Goal: Check status: Check status

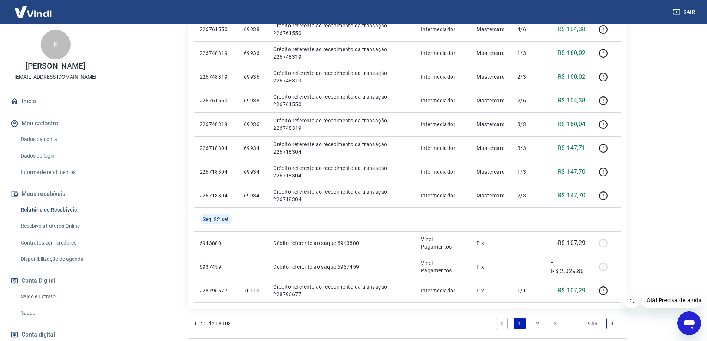
scroll to position [492, 0]
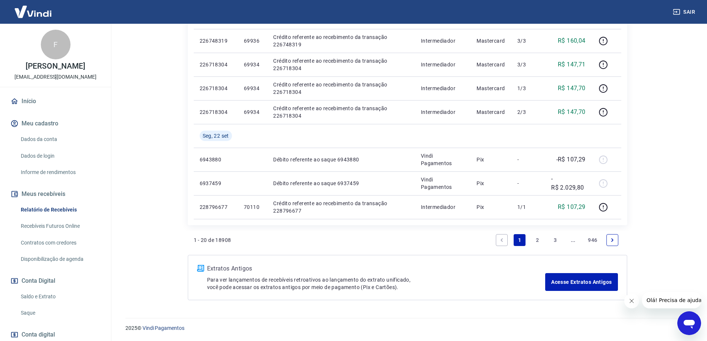
click at [555, 240] on link "3" at bounding box center [555, 240] width 12 height 12
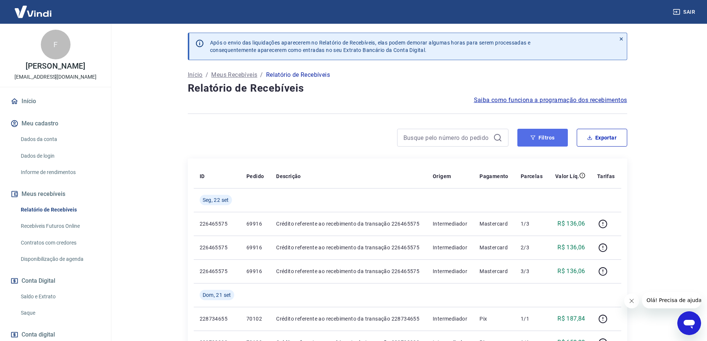
click at [540, 139] on button "Filtros" at bounding box center [542, 138] width 50 height 18
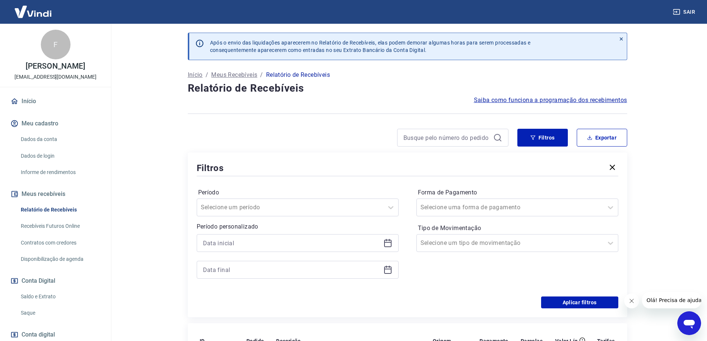
click at [387, 247] on icon at bounding box center [387, 243] width 7 height 7
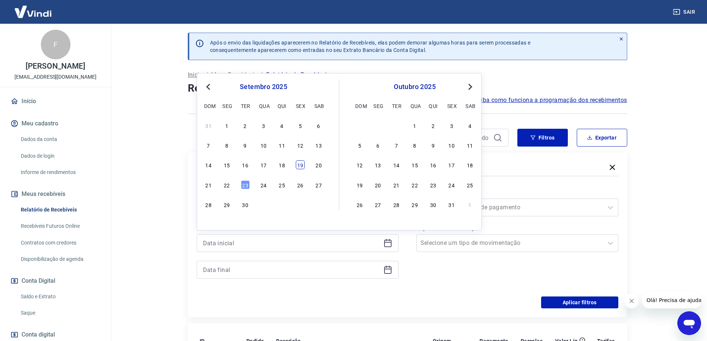
click at [299, 164] on div "19" at bounding box center [300, 164] width 9 height 9
type input "19/09/2025"
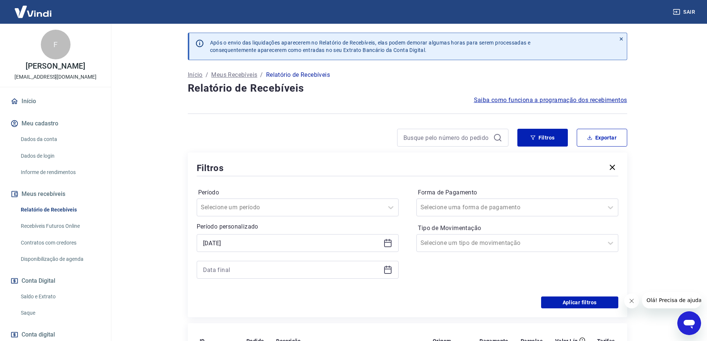
click at [386, 270] on icon at bounding box center [387, 269] width 9 height 9
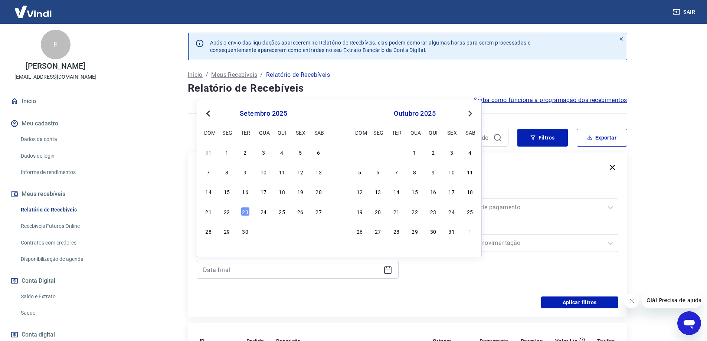
click at [301, 194] on div "19" at bounding box center [300, 191] width 9 height 9
type input "19/09/2025"
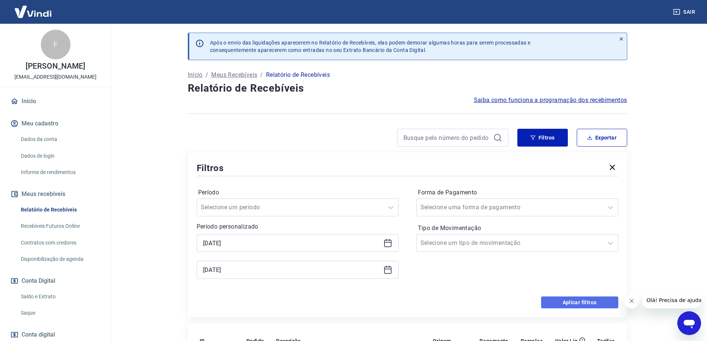
click at [572, 302] on button "Aplicar filtros" at bounding box center [579, 303] width 77 height 12
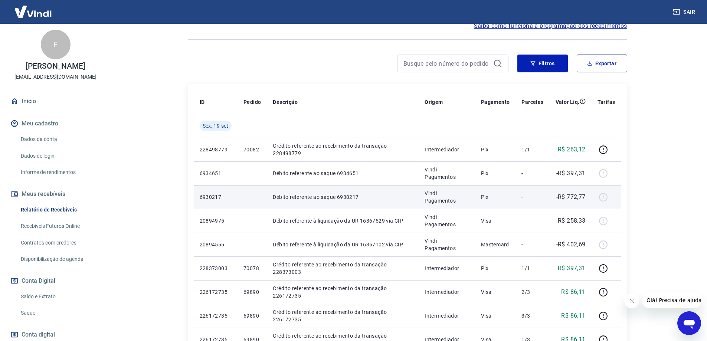
scroll to position [111, 0]
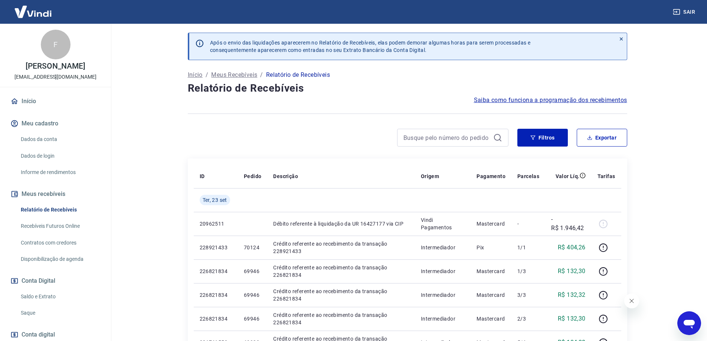
scroll to position [37, 0]
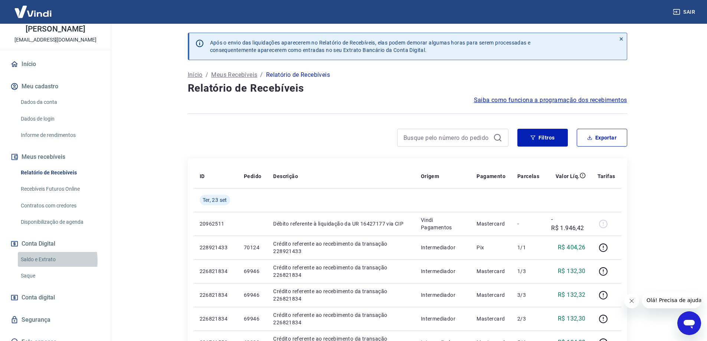
click at [46, 261] on link "Saldo e Extrato" at bounding box center [60, 259] width 84 height 15
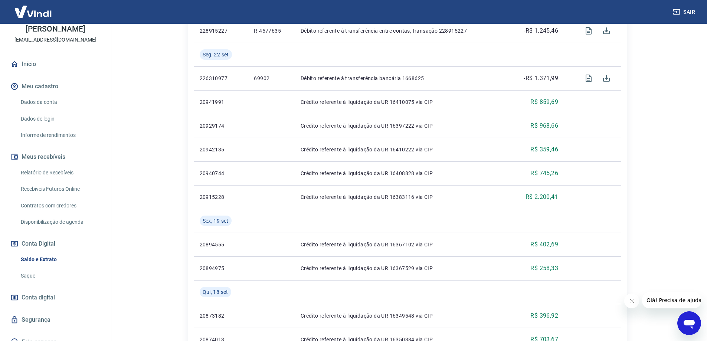
scroll to position [297, 0]
